Goal: Check status: Check status

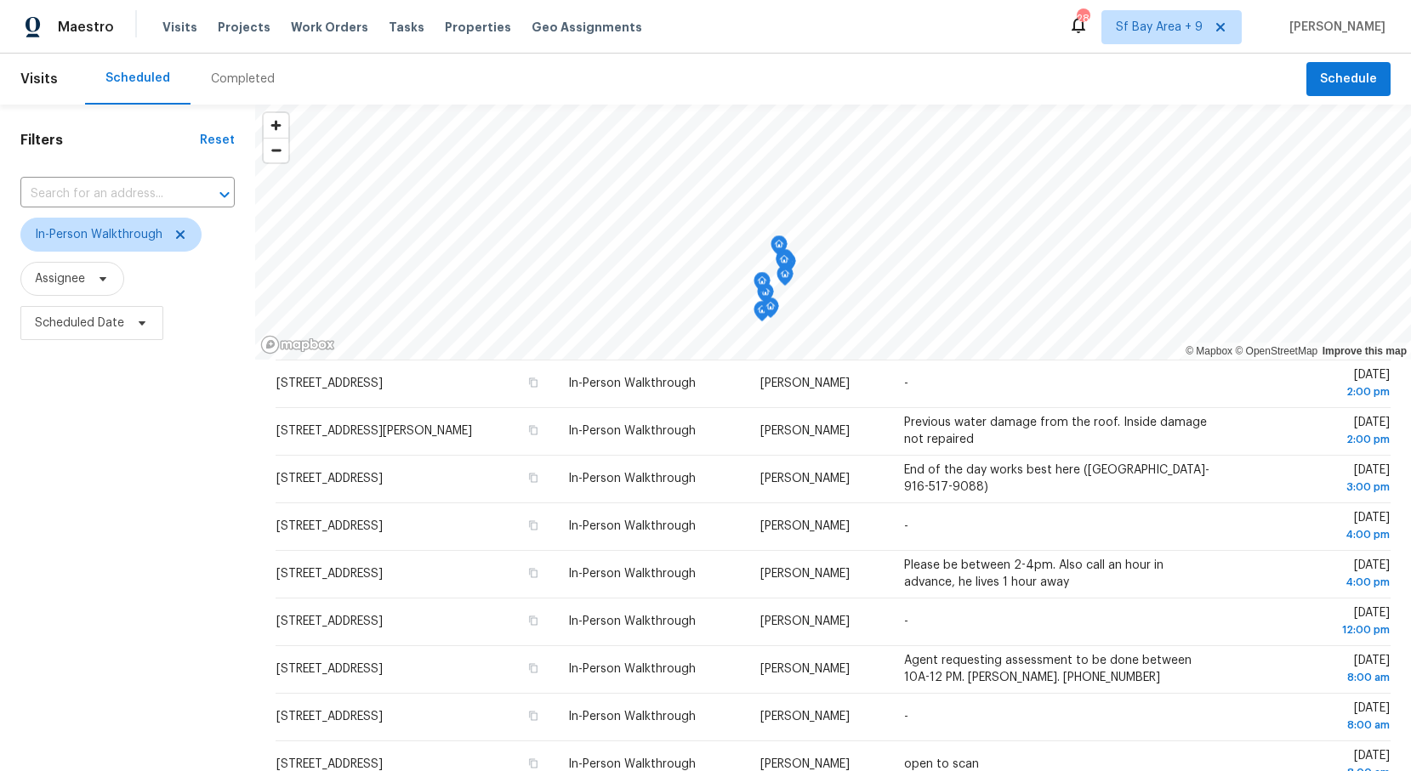
scroll to position [205, 0]
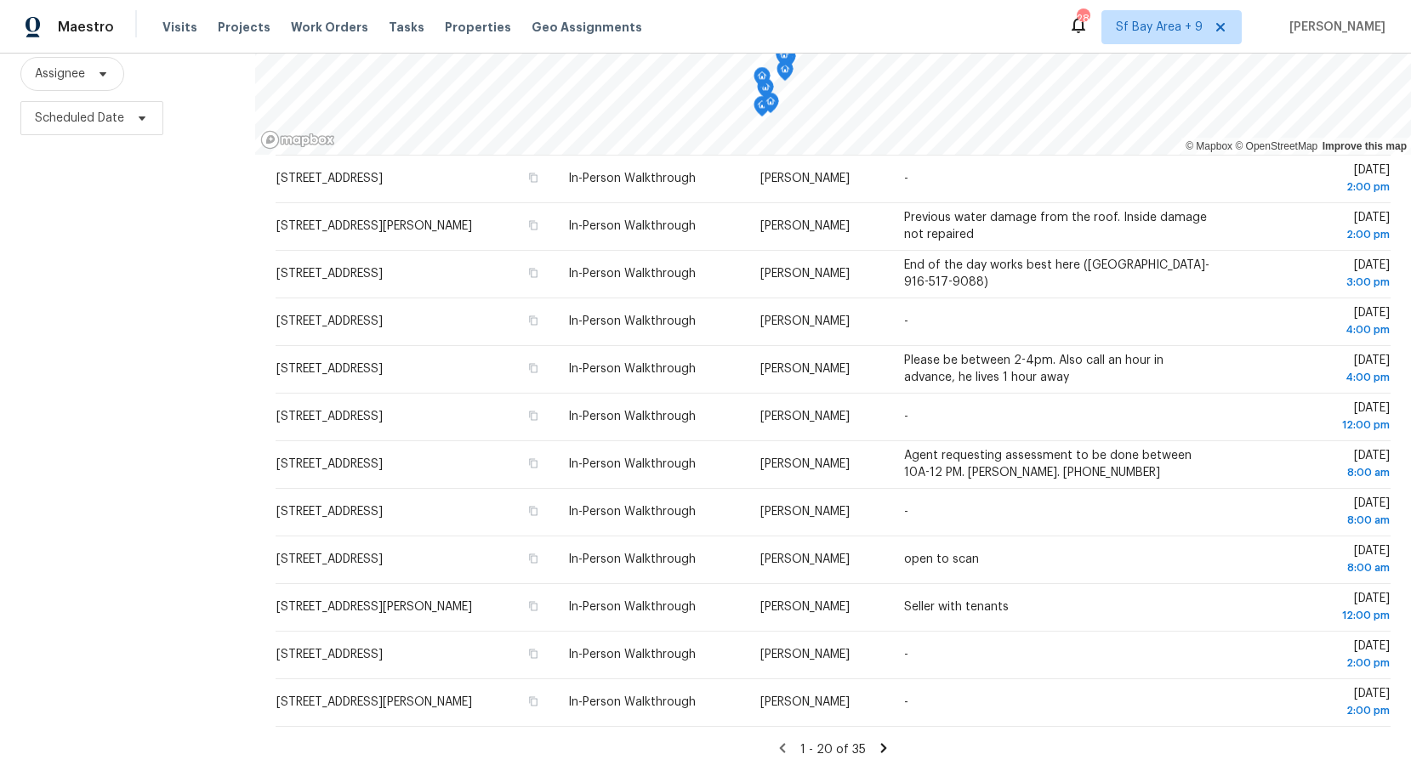
click at [883, 748] on icon at bounding box center [884, 747] width 6 height 9
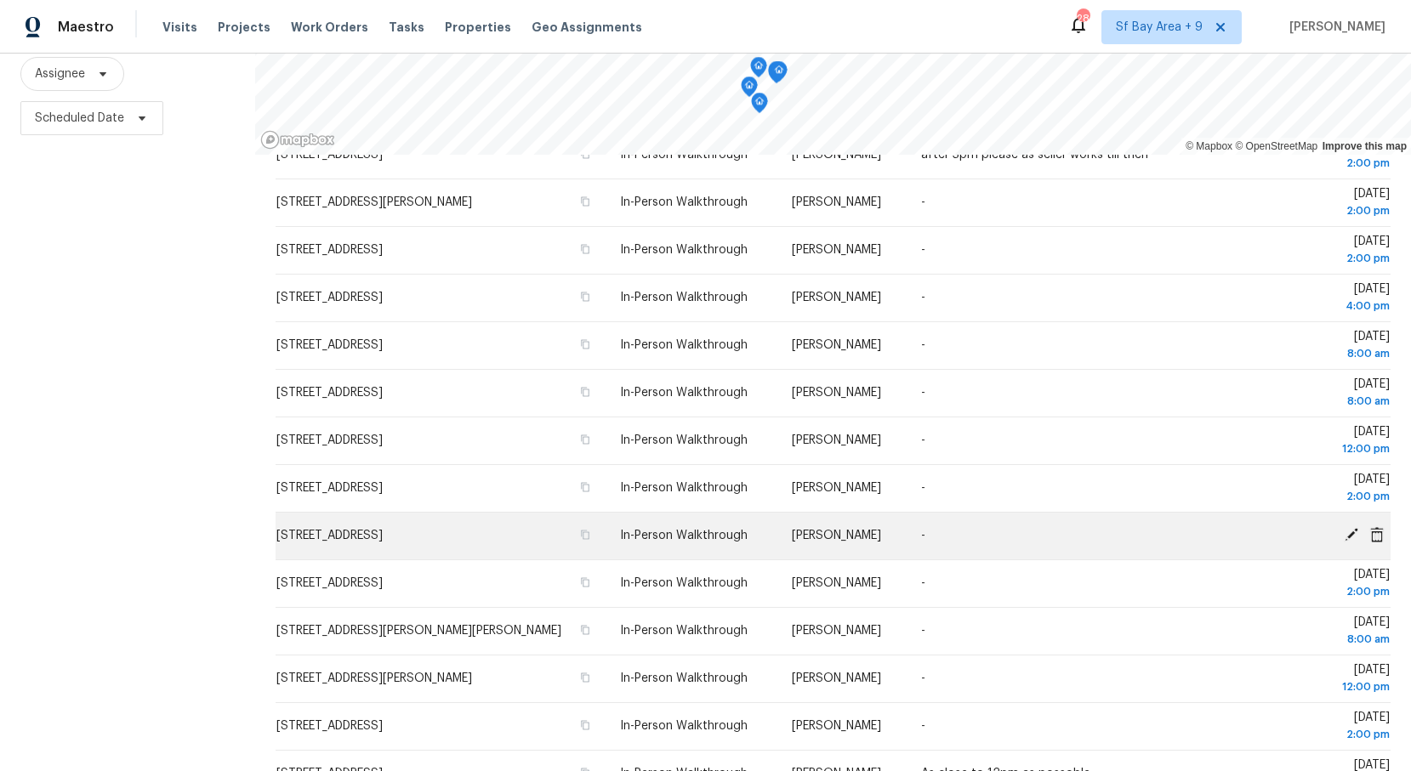
scroll to position [0, 0]
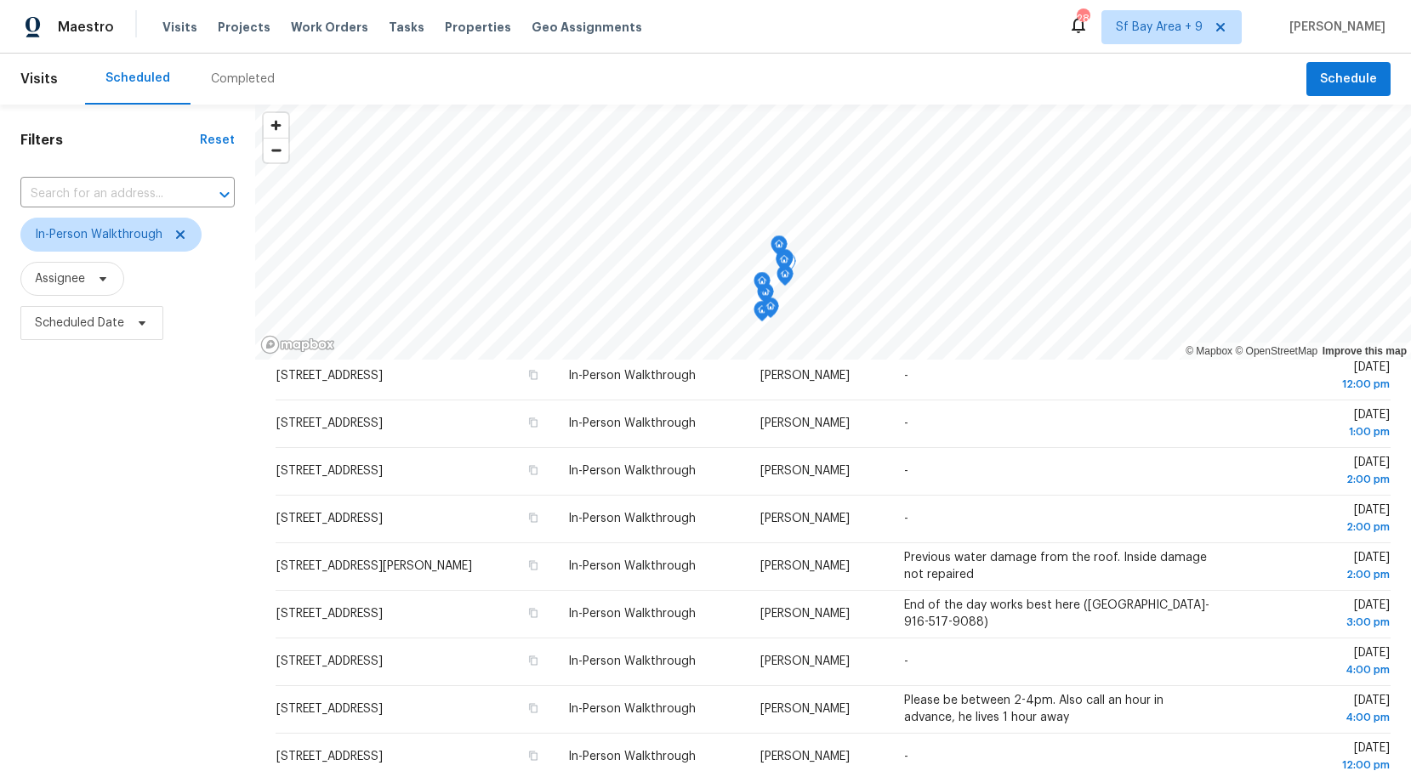
scroll to position [434, 0]
